Goal: Find specific page/section: Find specific page/section

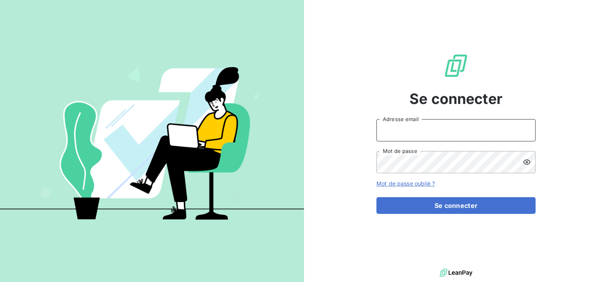
click at [429, 128] on input "Adresse email" at bounding box center [455, 130] width 159 height 22
type input "[PERSON_NAME][EMAIL_ADDRESS][DOMAIN_NAME]"
click at [376, 197] on button "Se connecter" at bounding box center [455, 205] width 159 height 17
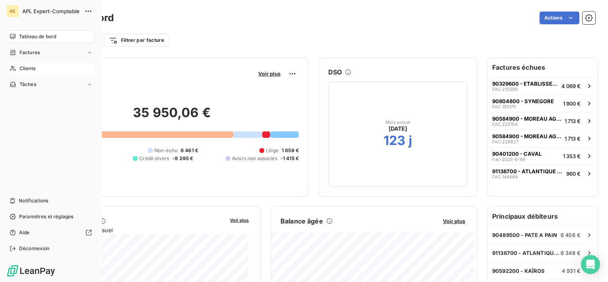
click at [26, 67] on span "Clients" at bounding box center [27, 68] width 16 height 7
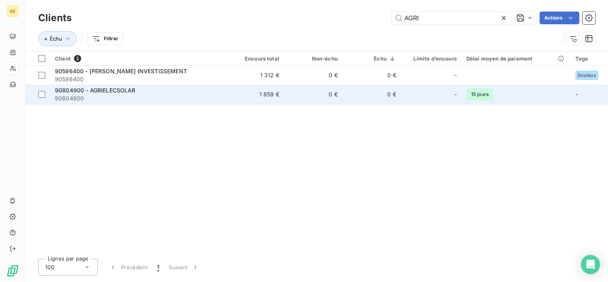
type input "AGRI"
click at [124, 94] on div "90804900 - AGRIELECSOLAR" at bounding box center [138, 90] width 166 height 8
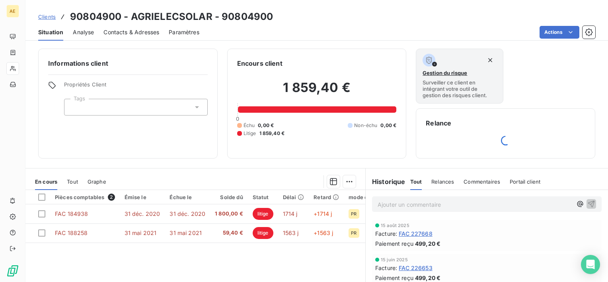
click at [74, 182] on span "Tout" at bounding box center [72, 181] width 11 height 6
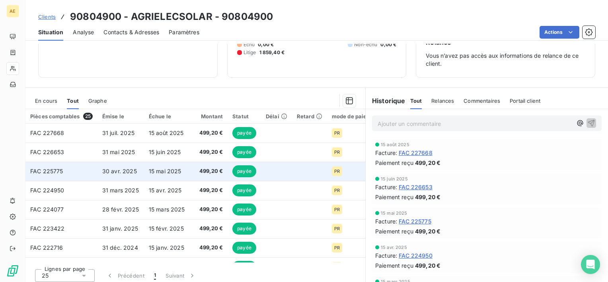
scroll to position [84, 0]
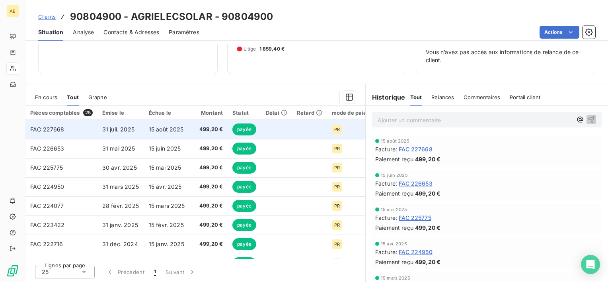
click at [127, 132] on td "31 juil. 2025" at bounding box center [120, 129] width 47 height 19
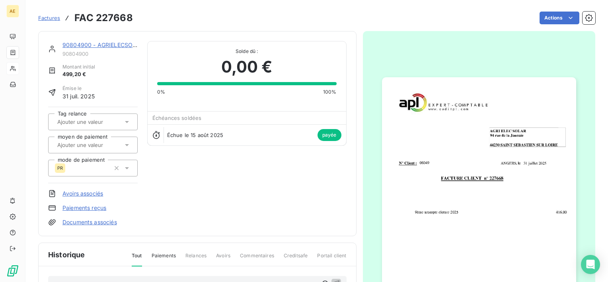
click at [446, 153] on img "button" at bounding box center [479, 214] width 194 height 274
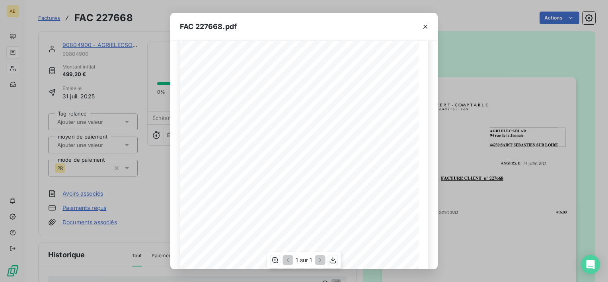
scroll to position [136, 0]
click at [333, 261] on icon "button" at bounding box center [333, 260] width 8 height 8
click at [376, 29] on div "FAC 227668.pdf" at bounding box center [303, 27] width 267 height 28
click at [427, 27] on icon "button" at bounding box center [425, 27] width 8 height 8
